Goal: Entertainment & Leisure: Consume media (video, audio)

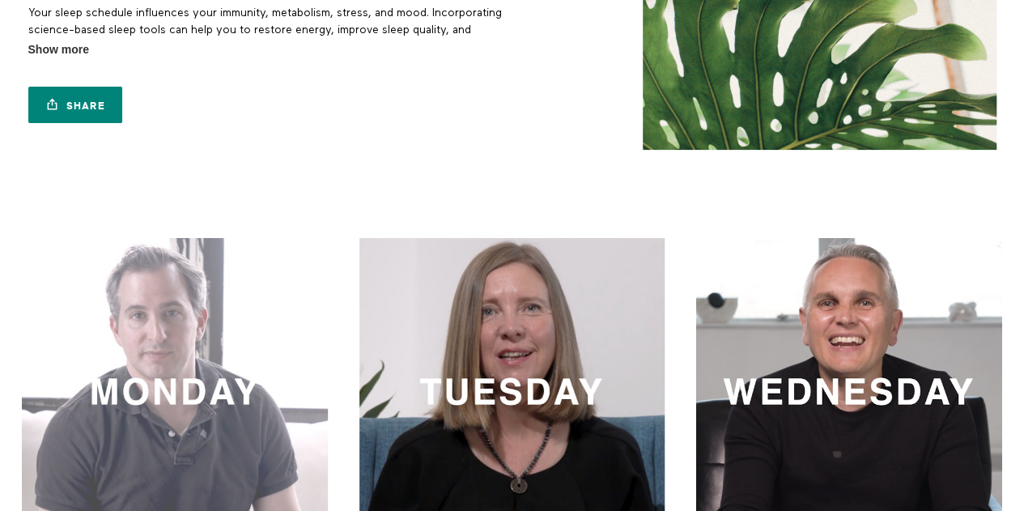
scroll to position [243, 0]
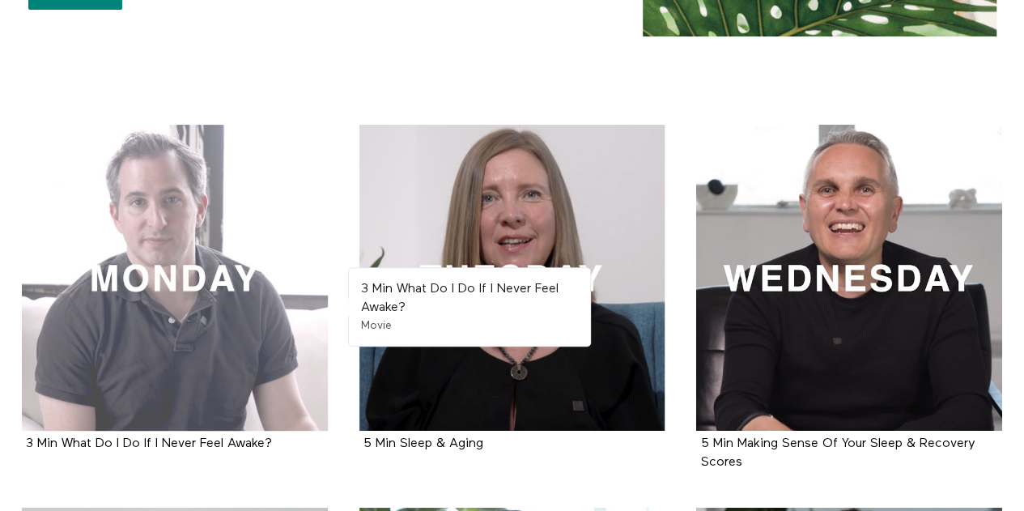
click at [175, 278] on div at bounding box center [175, 278] width 306 height 306
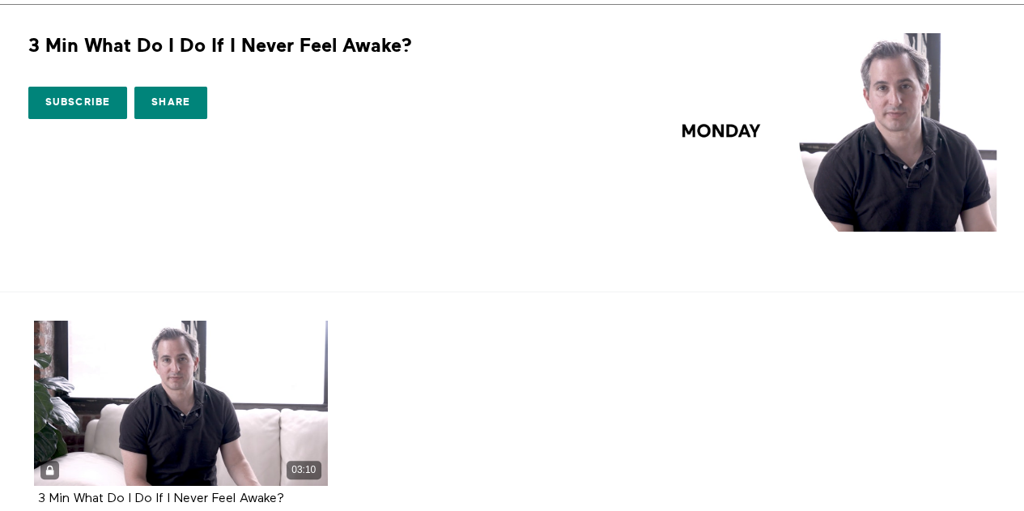
scroll to position [173, 0]
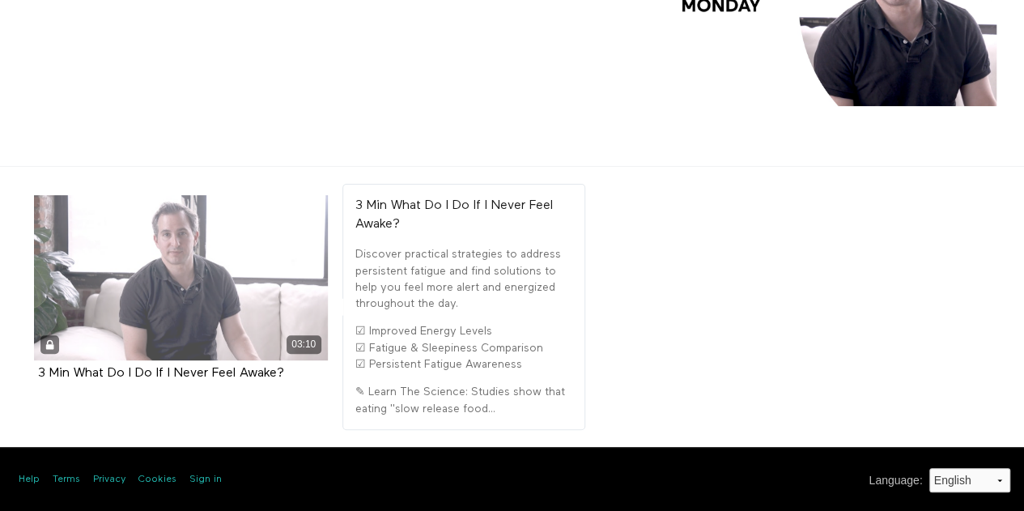
click at [219, 290] on div "03:10" at bounding box center [181, 277] width 294 height 165
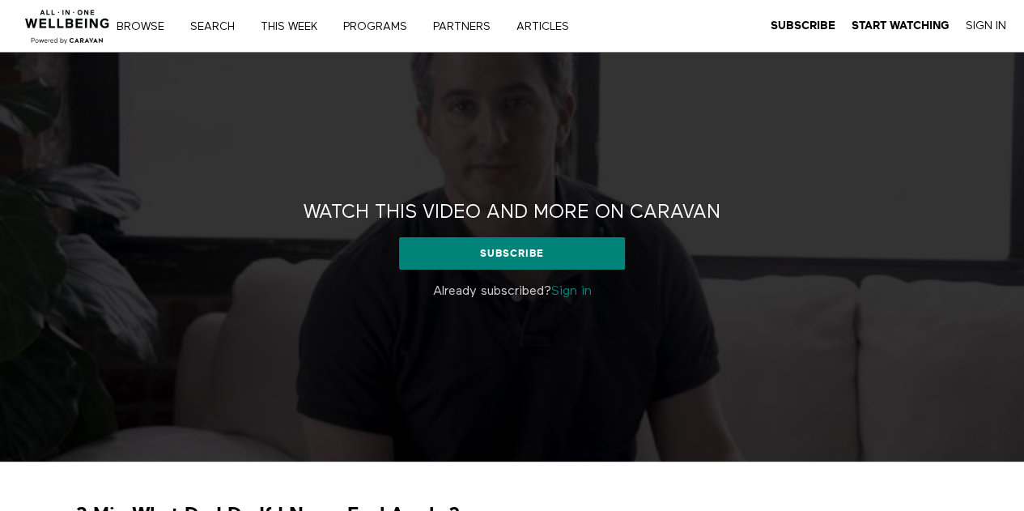
click at [583, 291] on link "Sign in" at bounding box center [571, 291] width 40 height 13
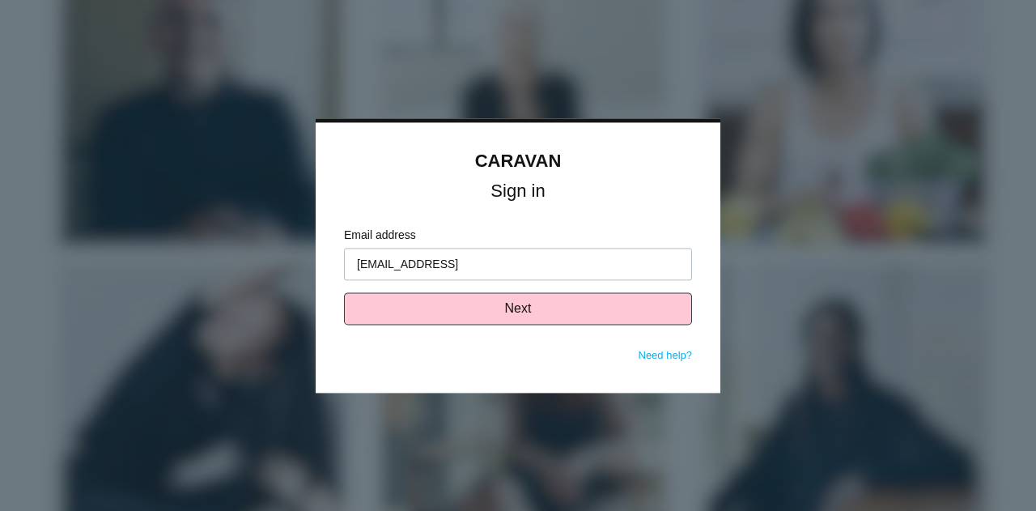
type input "[EMAIL_ADDRESS][DOMAIN_NAME]"
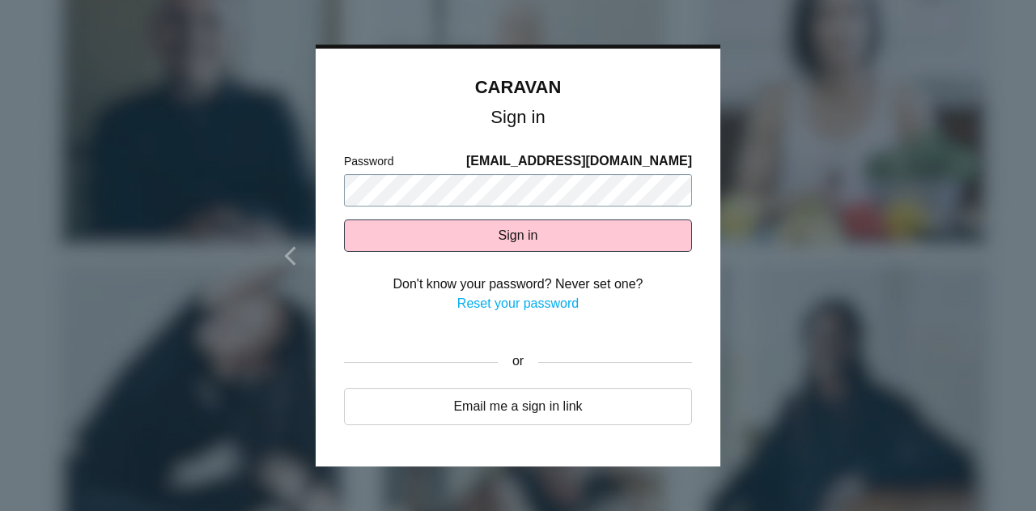
click at [344, 219] on button "Sign in" at bounding box center [518, 235] width 348 height 32
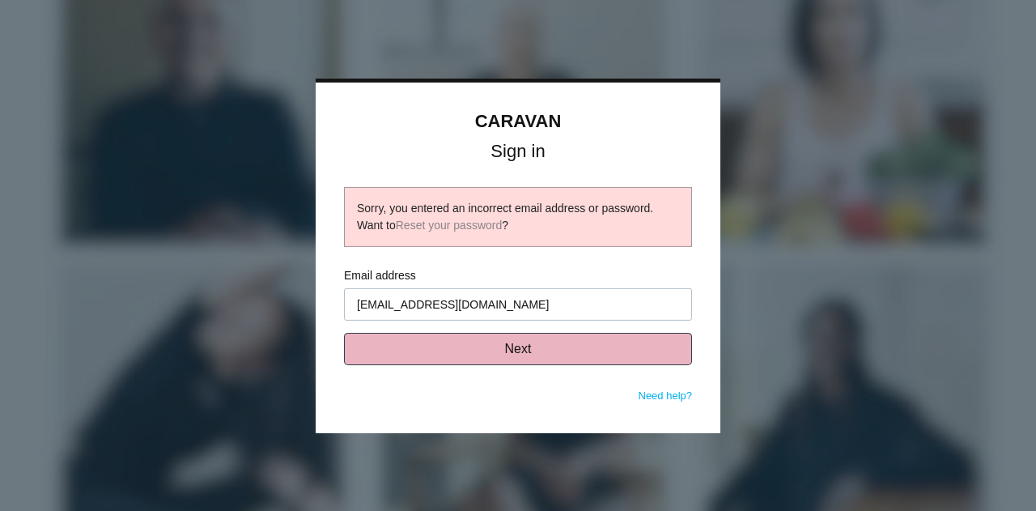
click at [507, 352] on button "Next" at bounding box center [518, 349] width 348 height 32
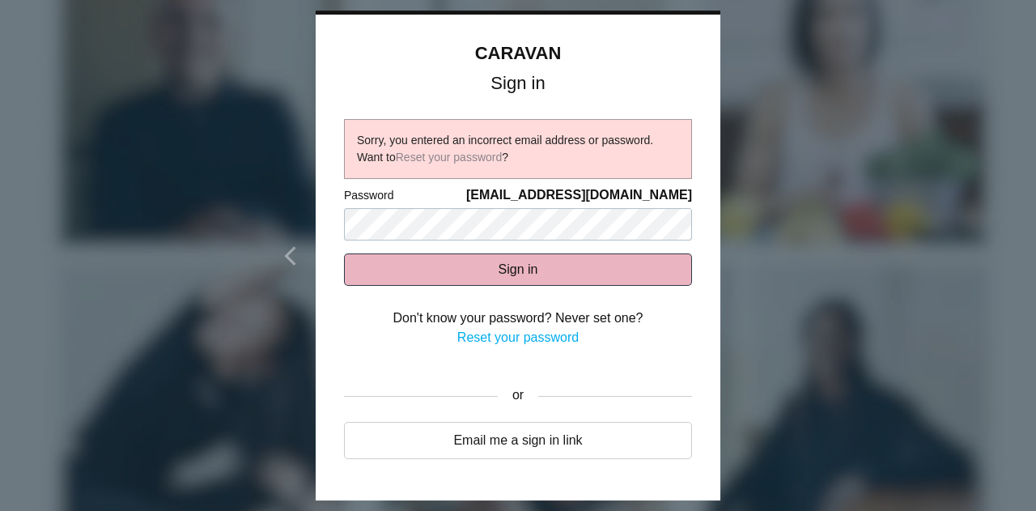
click at [524, 270] on button "Sign in" at bounding box center [518, 269] width 348 height 32
